Goal: Transaction & Acquisition: Purchase product/service

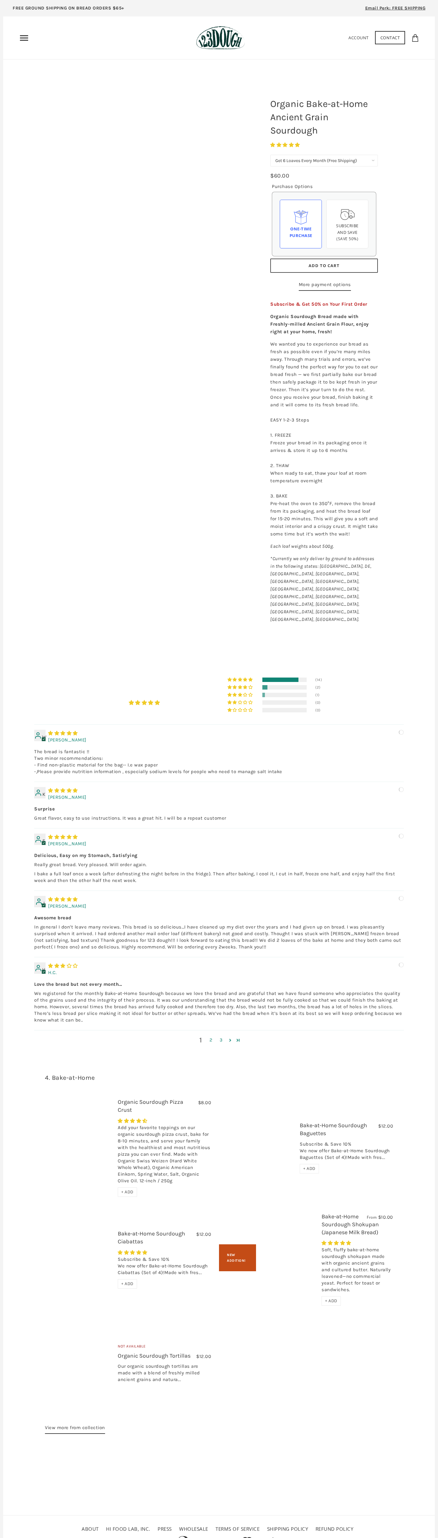
select select "Get 6 Loaves Every Month (Free Shipping)"
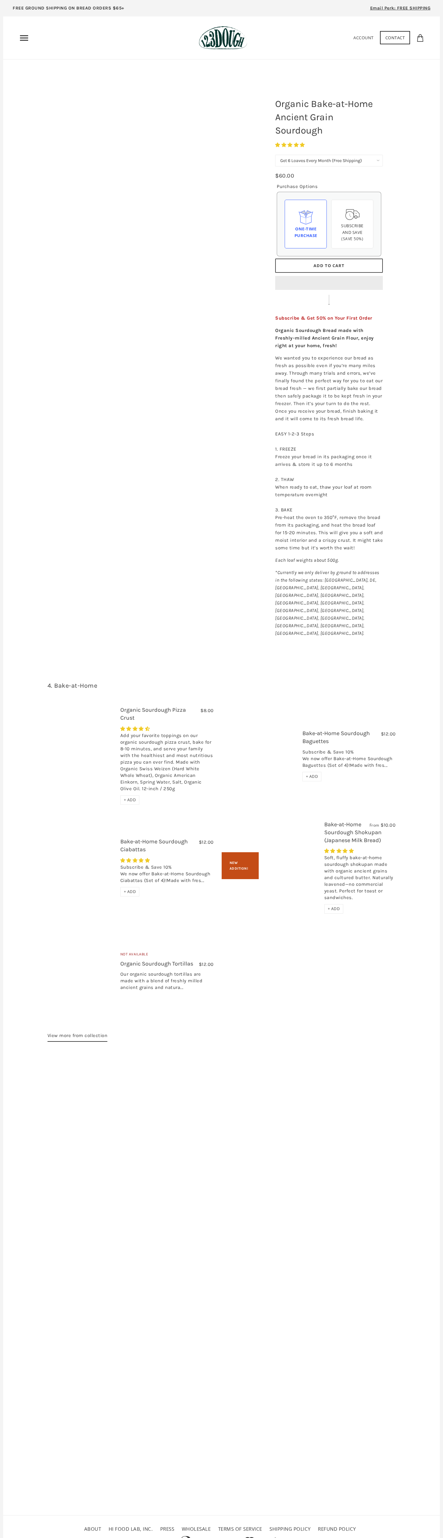
select select "Get 6 Loaves Every Month (Free Shipping)"
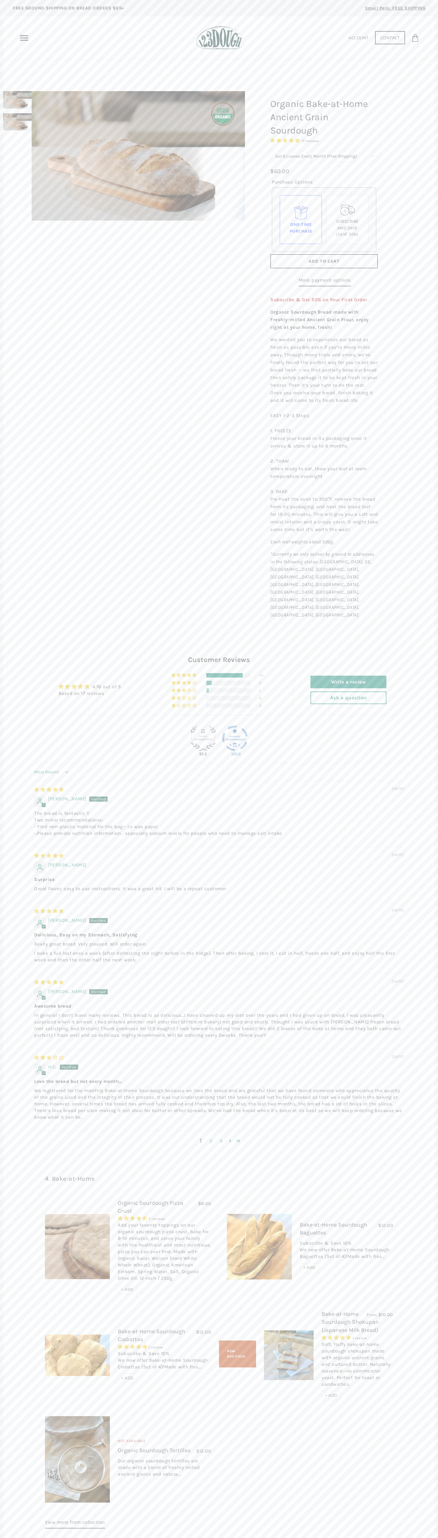
click at [324, 261] on span "Add to Cart" at bounding box center [324, 261] width 31 height 6
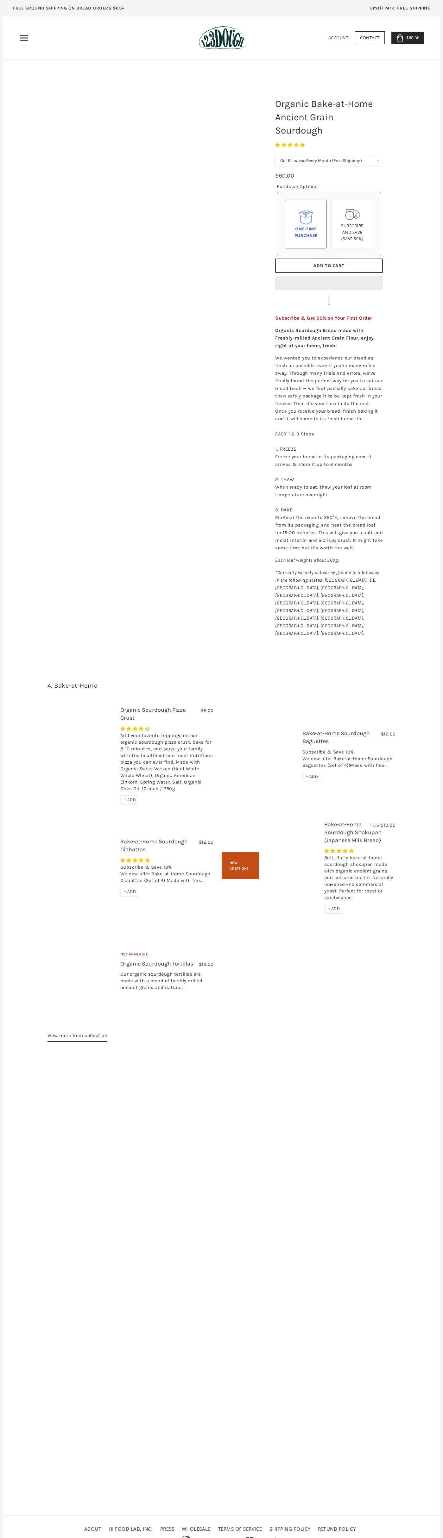
select select "Get 6 Loaves Every Month (Free Shipping)"
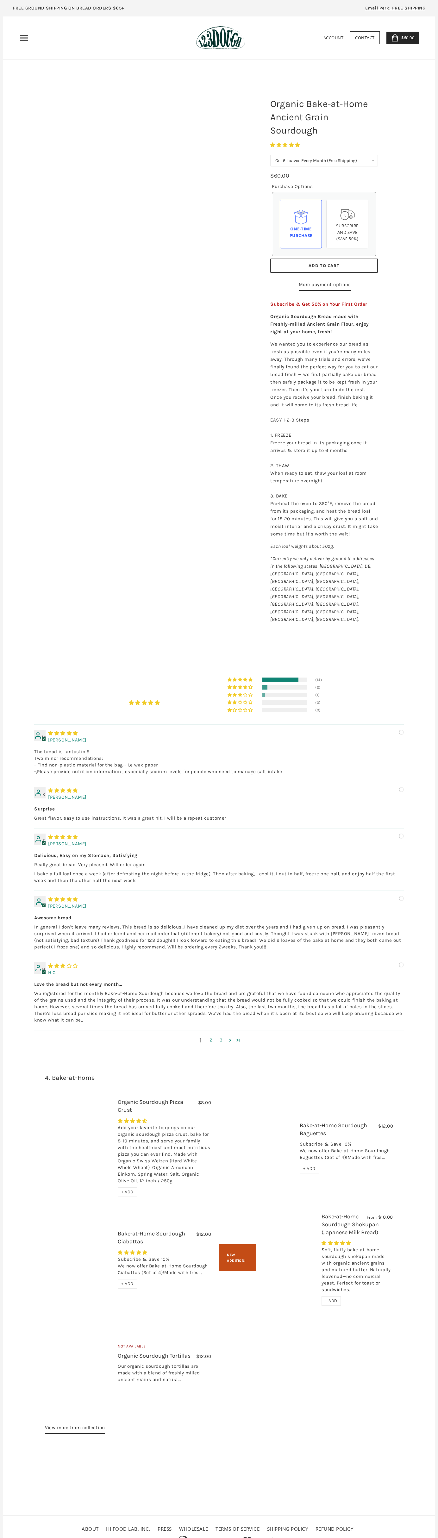
select select "Get 6 Loaves Every Month (Free Shipping)"
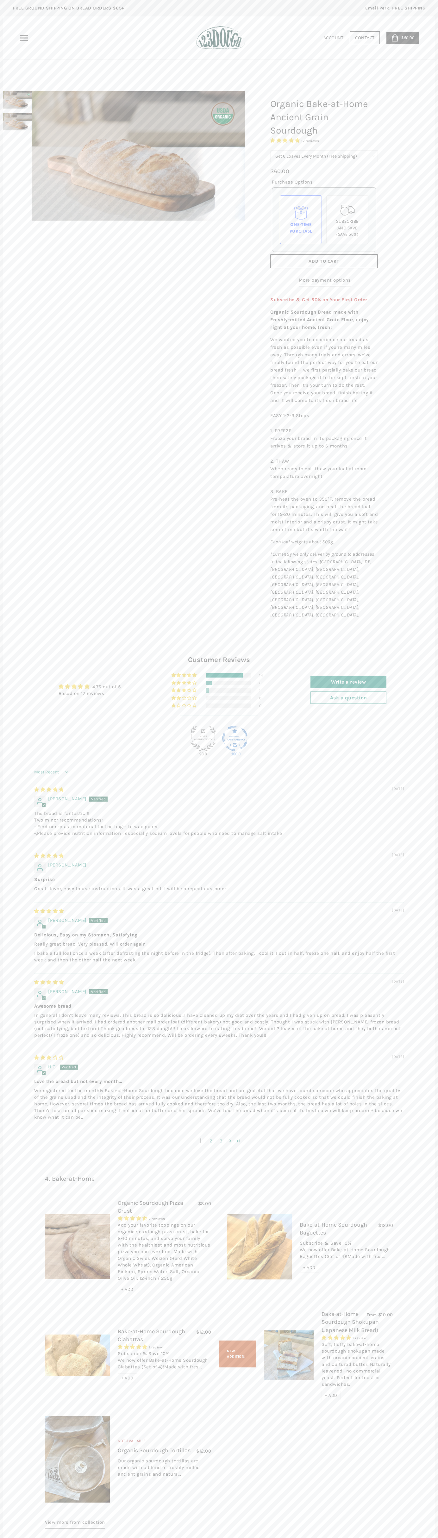
click at [395, 38] on icon at bounding box center [395, 38] width 8 height 8
